Goal: Task Accomplishment & Management: Use online tool/utility

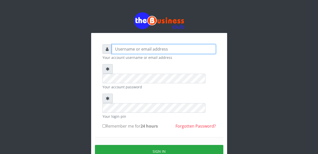
click at [139, 52] on input "text" at bounding box center [164, 49] width 104 height 10
type input "Malamsidi3030"
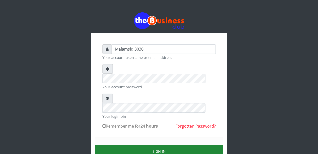
click at [148, 145] on button "Sign in" at bounding box center [159, 151] width 129 height 13
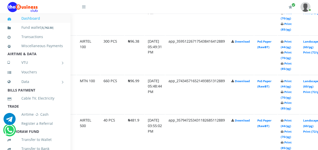
scroll to position [323, 25]
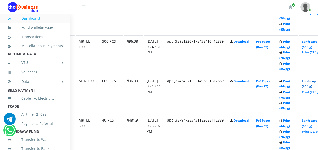
click at [313, 82] on link "Landscape (60/pg)" at bounding box center [310, 83] width 16 height 9
click at [313, 43] on link "Landscape (60/pg)" at bounding box center [310, 44] width 16 height 9
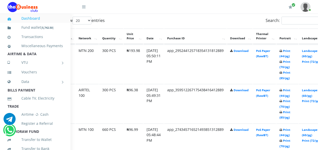
scroll to position [234, 25]
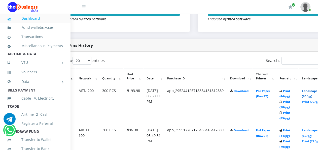
click at [313, 92] on link "Landscape (60/pg)" at bounding box center [310, 93] width 16 height 9
